Goal: Information Seeking & Learning: Learn about a topic

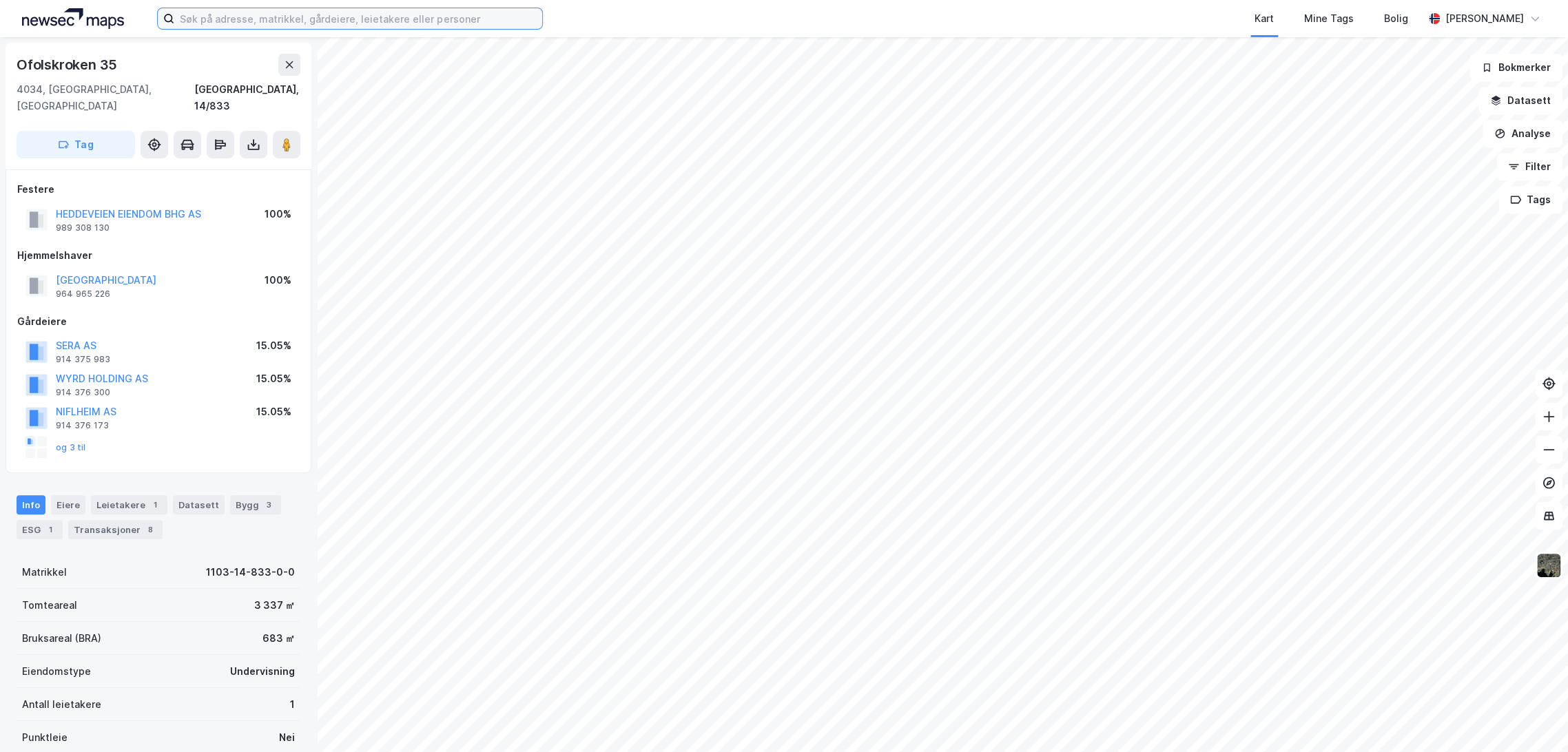
click at [256, 24] on input at bounding box center [358, 19] width 368 height 21
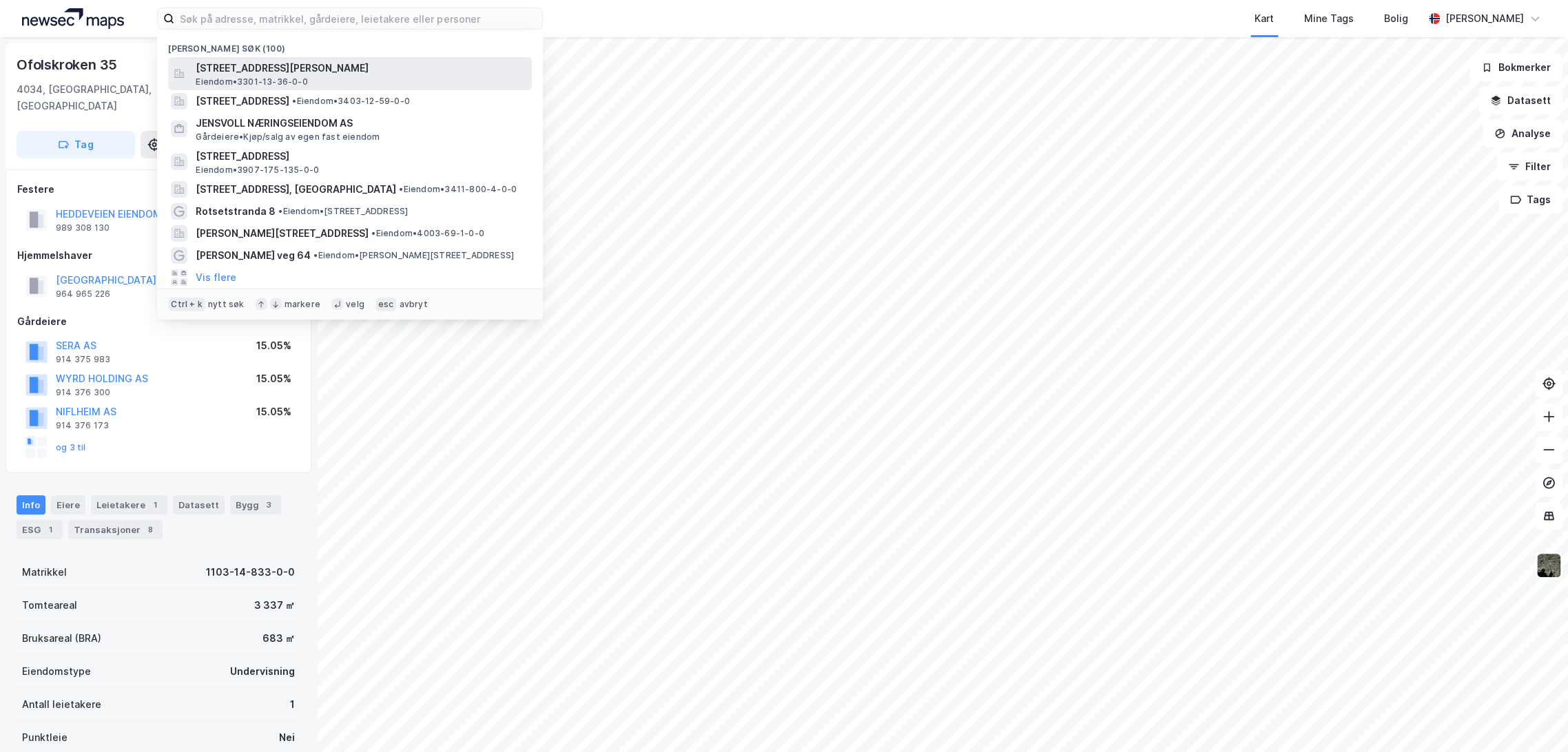
click at [304, 64] on span "[STREET_ADDRESS][PERSON_NAME]" at bounding box center [361, 68] width 330 height 16
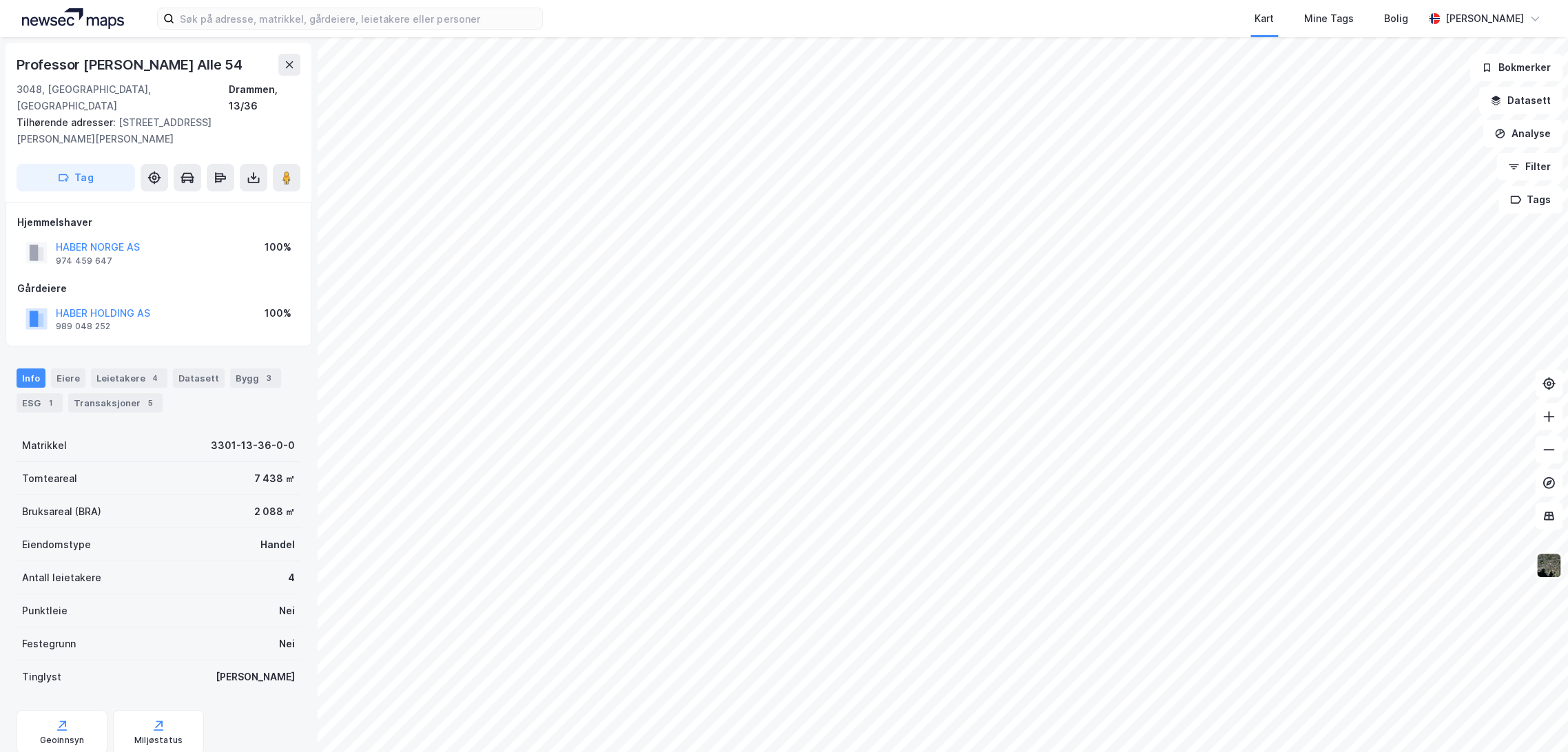
click at [1549, 568] on img at bounding box center [1548, 565] width 26 height 26
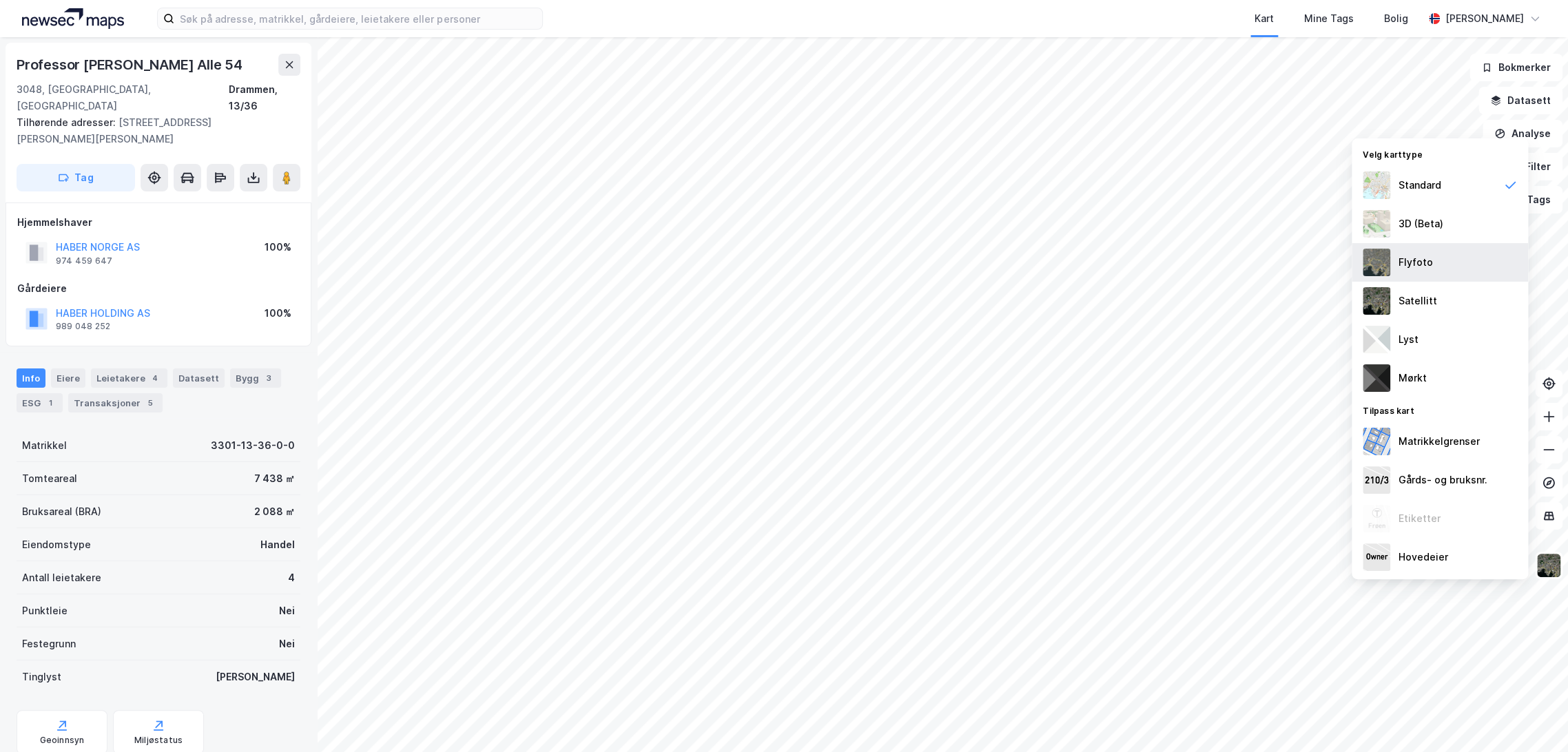
click at [1421, 269] on div "Flyfoto" at bounding box center [1415, 262] width 34 height 16
click at [1430, 294] on div "Satellitt" at bounding box center [1418, 301] width 39 height 16
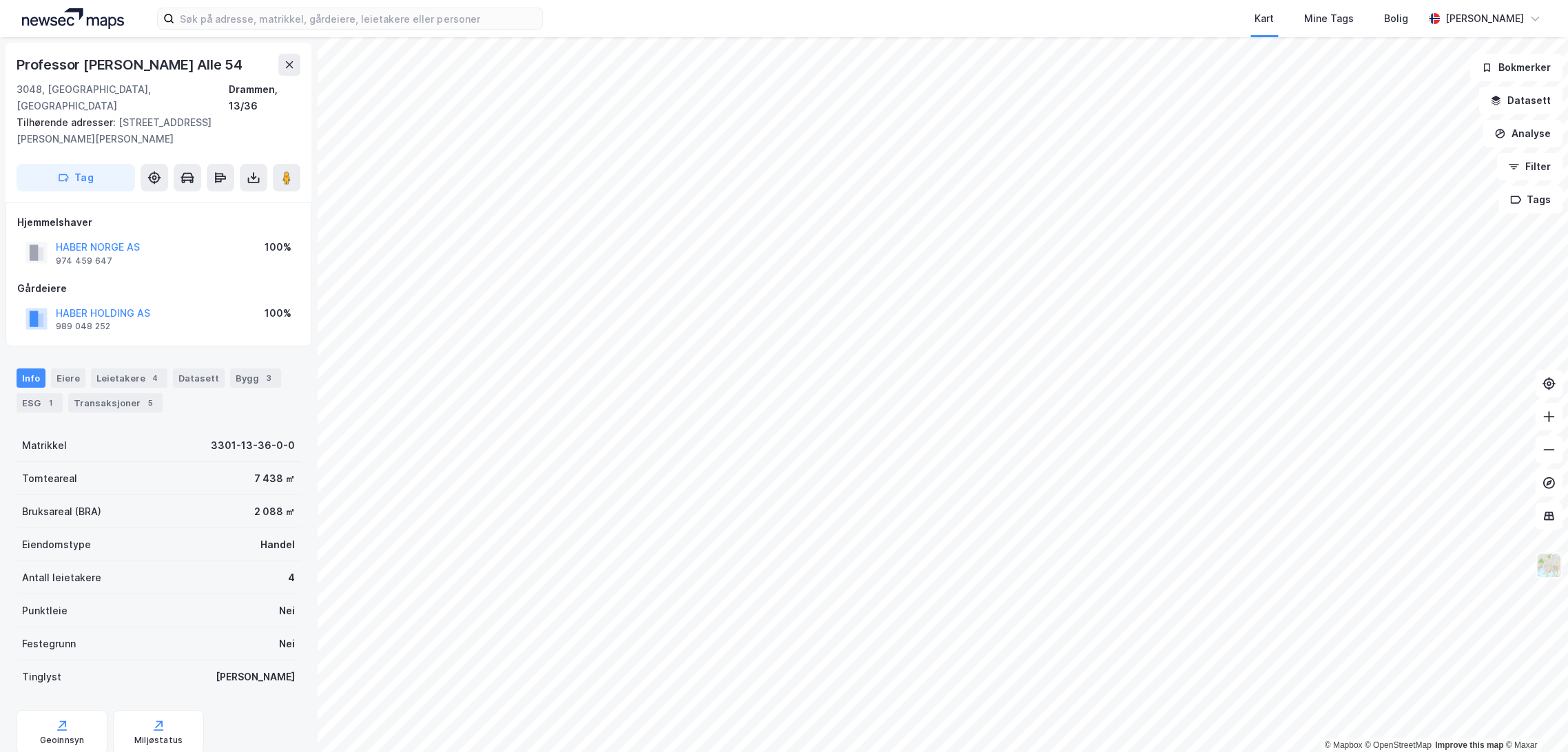
click at [1538, 567] on img at bounding box center [1548, 565] width 26 height 26
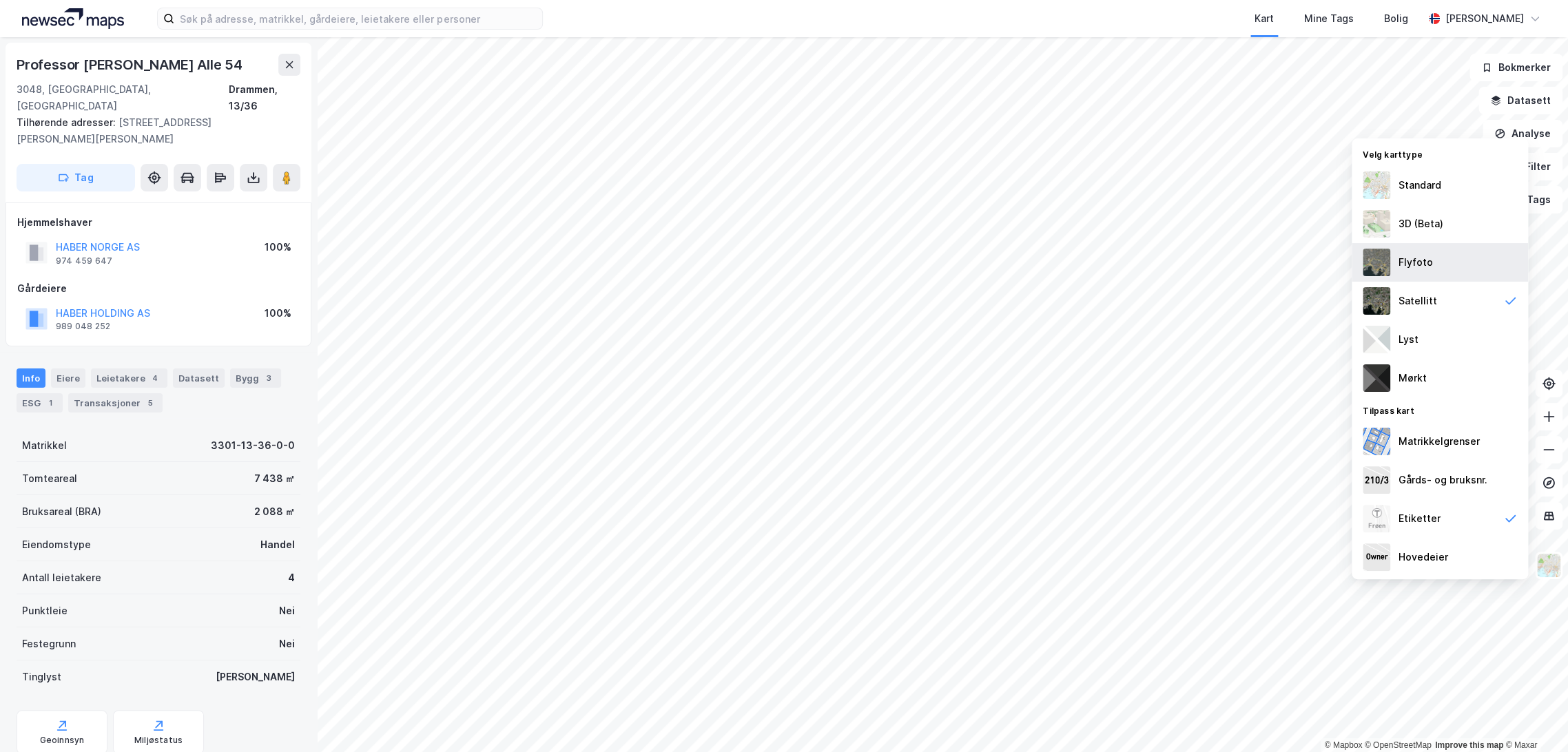
click at [1461, 261] on div "Flyfoto" at bounding box center [1440, 262] width 176 height 39
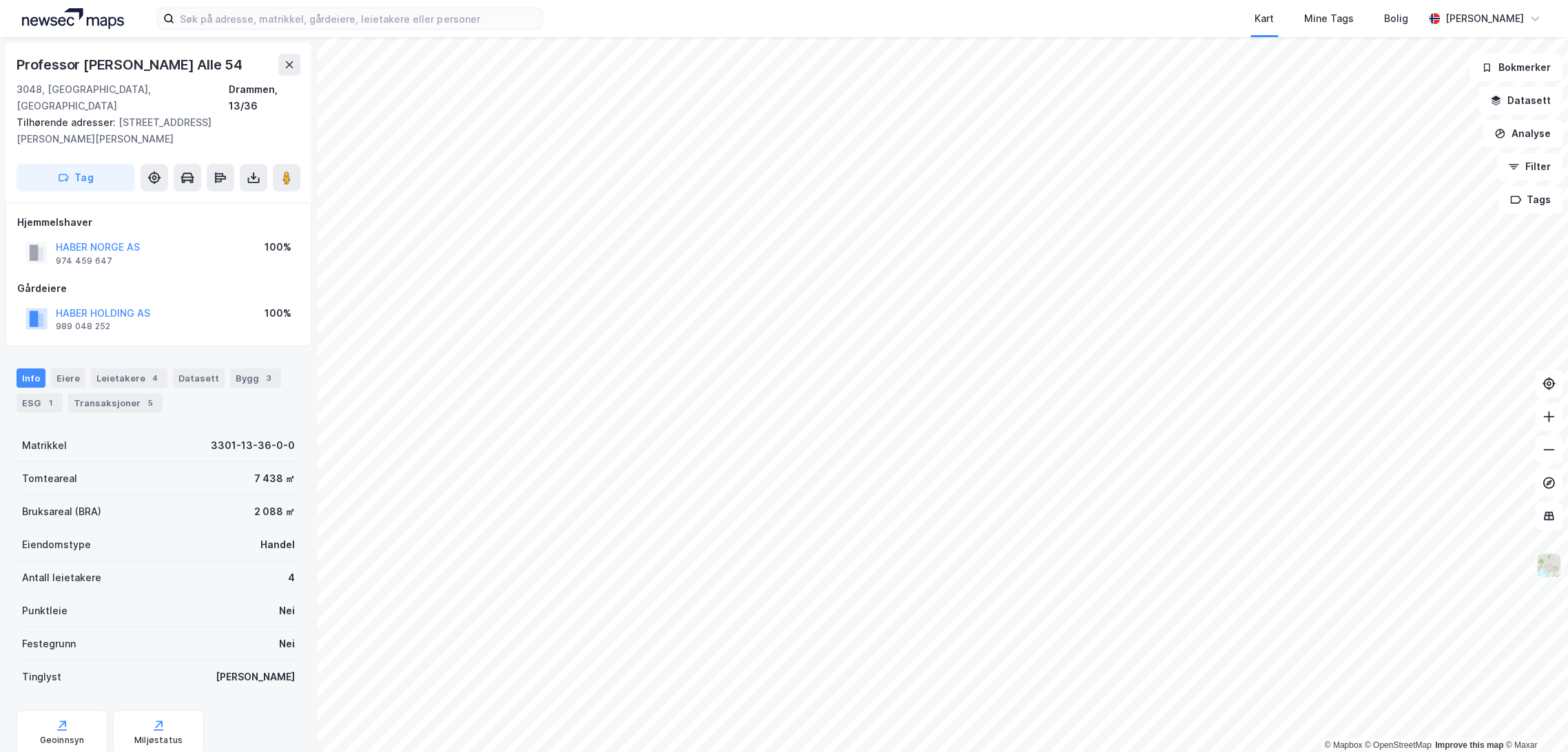
click at [1540, 564] on img at bounding box center [1548, 565] width 26 height 26
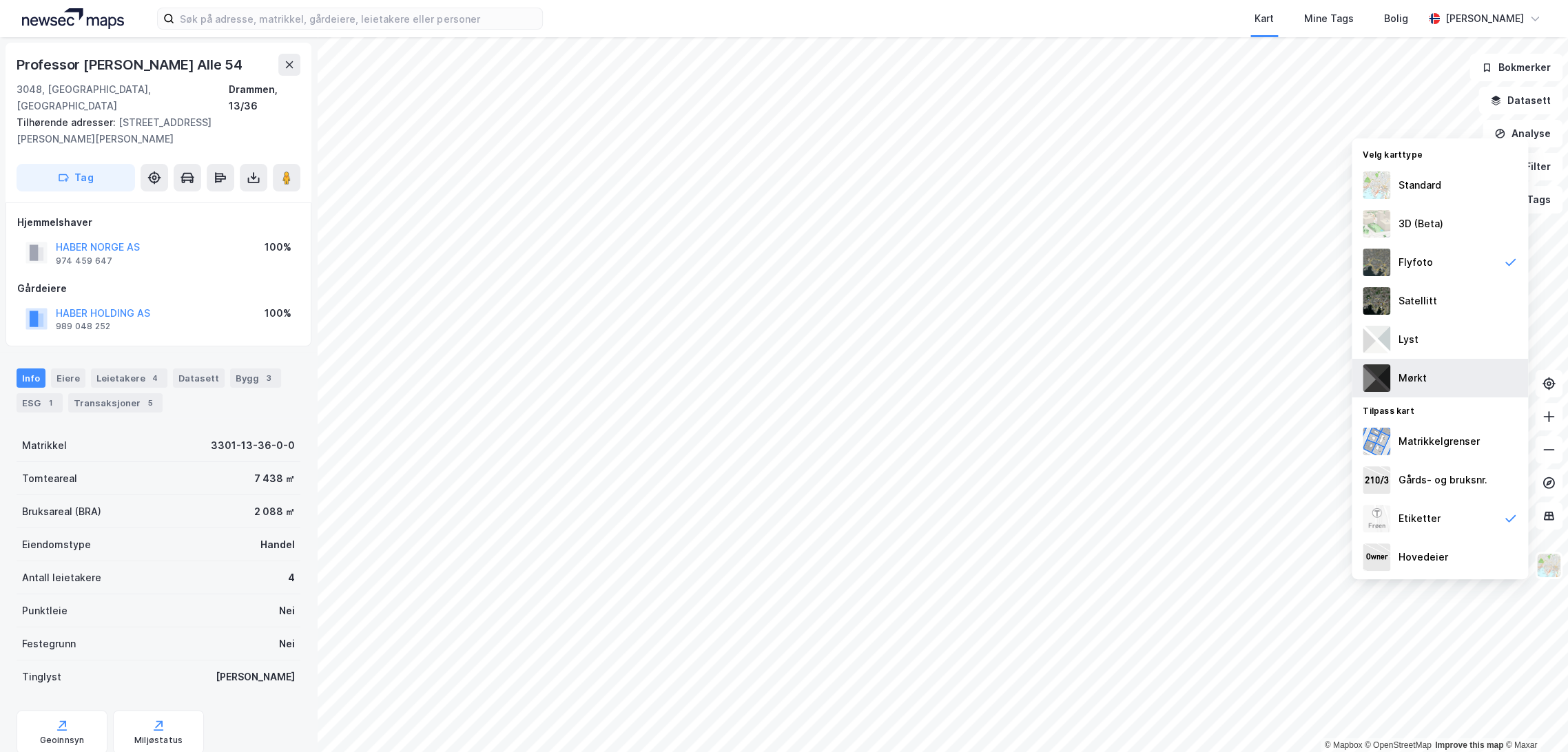
click at [1455, 377] on div "Mørkt" at bounding box center [1440, 378] width 176 height 39
click at [1461, 348] on div "Lyst" at bounding box center [1440, 339] width 176 height 39
click at [1460, 446] on div "Matrikkelgrenser" at bounding box center [1439, 442] width 82 height 16
click at [1453, 476] on div "Gårds- og bruksnr." at bounding box center [1443, 480] width 89 height 16
click at [1469, 478] on div "Gårds- og bruksnr." at bounding box center [1443, 480] width 89 height 16
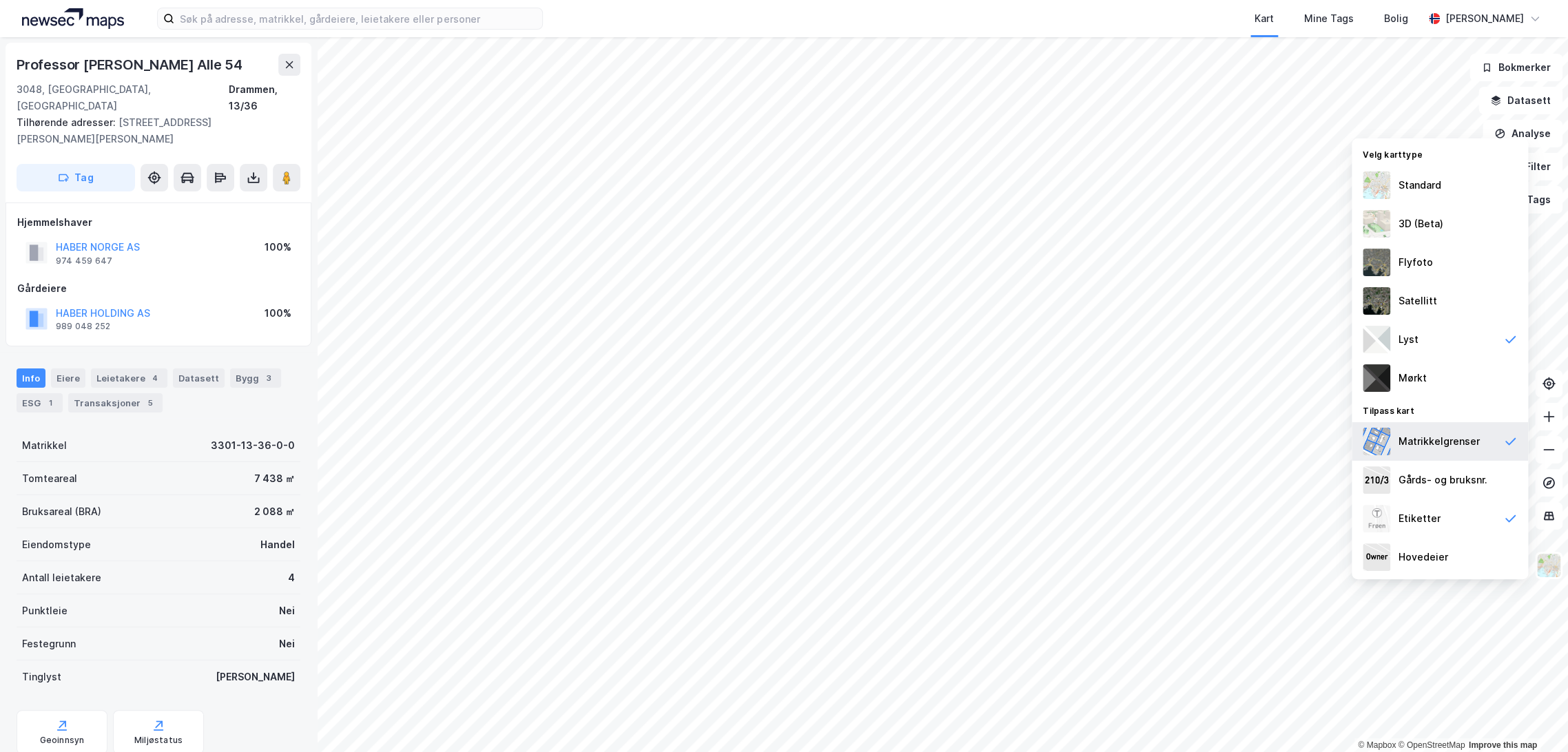
click at [1477, 450] on div "Matrikkelgrenser" at bounding box center [1440, 442] width 176 height 39
click at [1466, 504] on div "Etiketter" at bounding box center [1440, 519] width 176 height 39
click at [1461, 182] on div "Standard" at bounding box center [1440, 185] width 176 height 39
click at [1449, 262] on div "Flyfoto" at bounding box center [1440, 262] width 176 height 39
click at [1448, 519] on div "Etiketter" at bounding box center [1440, 519] width 176 height 39
